Goal: Find specific page/section: Find specific page/section

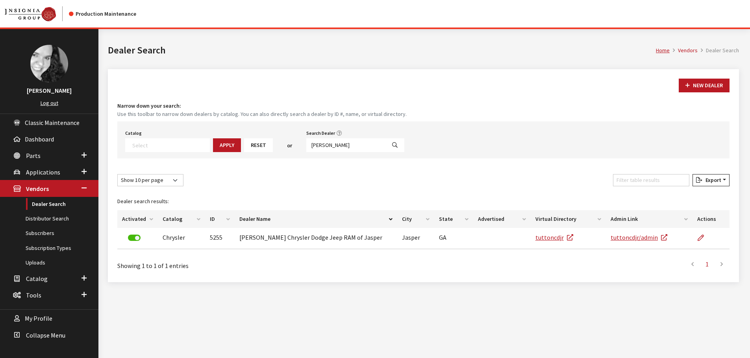
select select
click at [320, 148] on input "[PERSON_NAME]" at bounding box center [345, 145] width 79 height 14
type input "[GEOGRAPHIC_DATA]"
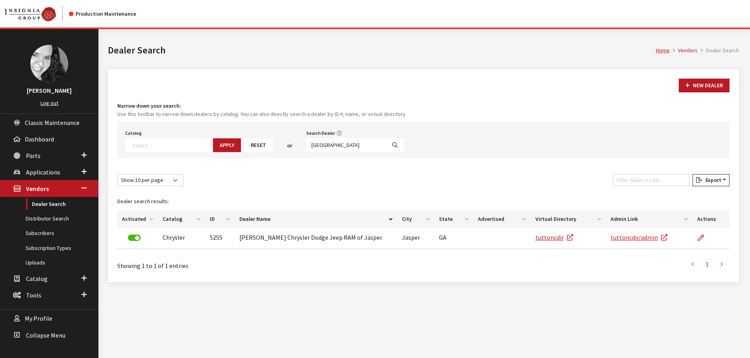
select select
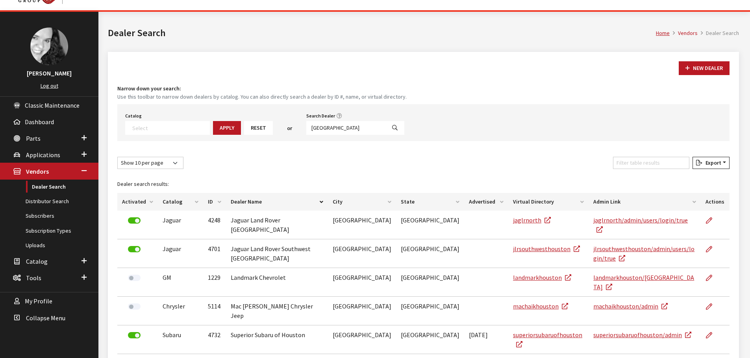
scroll to position [0, 0]
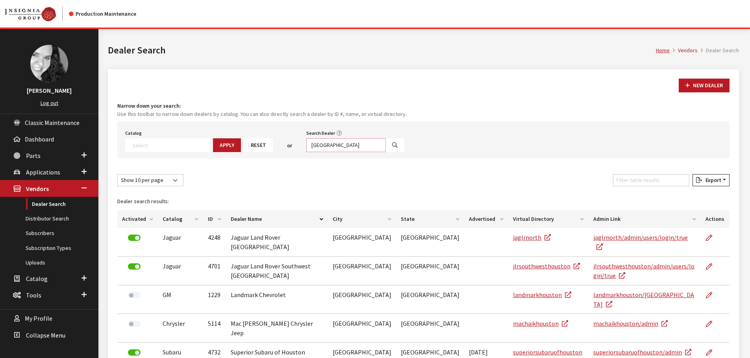
click at [341, 144] on input "[GEOGRAPHIC_DATA]" at bounding box center [345, 145] width 79 height 14
type input "houston central"
select select
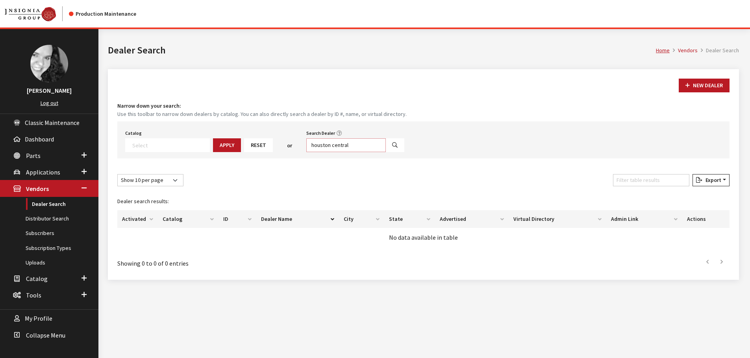
click at [340, 144] on input "houston central" at bounding box center [345, 145] width 79 height 14
type input "central"
select select
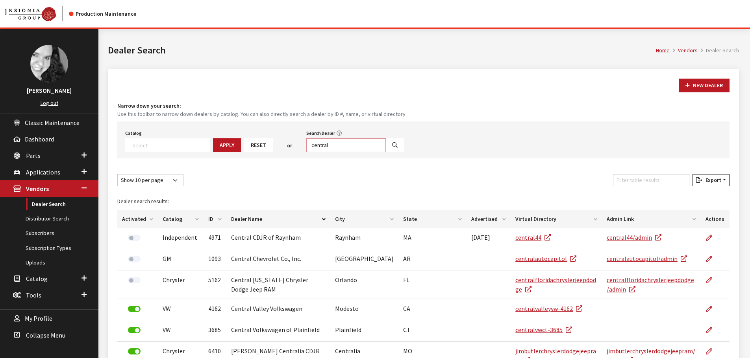
click at [333, 144] on input "central" at bounding box center [345, 145] width 79 height 14
click at [323, 145] on input "Search Dealer" at bounding box center [345, 145] width 79 height 14
type input "05447"
select select
